Goal: Task Accomplishment & Management: Use online tool/utility

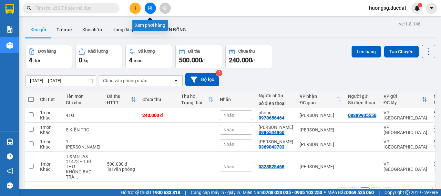
click at [149, 7] on icon "file-add" at bounding box center [151, 8] width 4 height 5
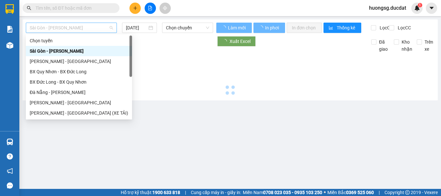
click at [49, 29] on span "Sài Gòn - [PERSON_NAME]" at bounding box center [71, 28] width 83 height 10
click at [47, 113] on div "[PERSON_NAME] - [GEOGRAPHIC_DATA] (XE TẢI)" at bounding box center [79, 112] width 98 height 7
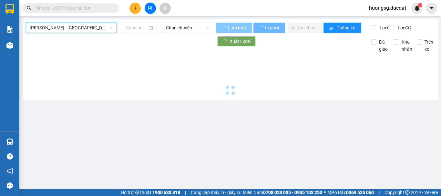
type input "[DATE]"
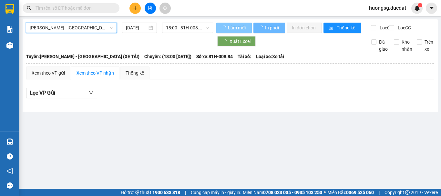
click at [237, 26] on span "Làm mới" at bounding box center [237, 27] width 19 height 7
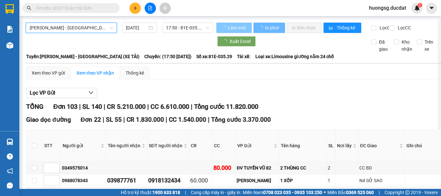
click at [237, 26] on span "Làm mới" at bounding box center [237, 27] width 19 height 7
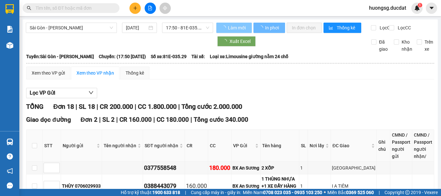
click at [237, 26] on span "Làm mới" at bounding box center [237, 27] width 19 height 7
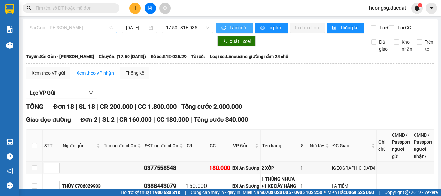
click at [52, 26] on span "Sài Gòn - Gia Lai" at bounding box center [71, 28] width 83 height 10
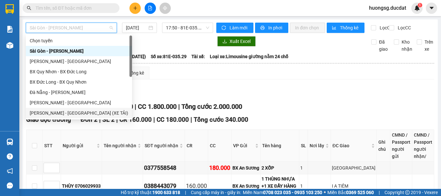
click at [41, 112] on div "Gia Lai - Sài Gòn (XE TẢI)" at bounding box center [79, 112] width 98 height 7
type input "12/10/2025"
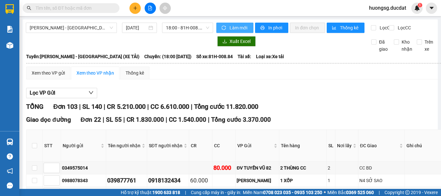
click at [237, 26] on span "Làm mới" at bounding box center [239, 27] width 19 height 7
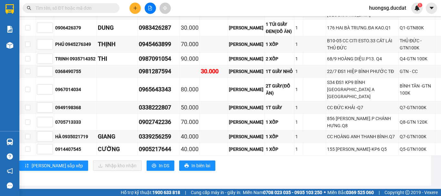
scroll to position [1682, 7]
